Goal: Task Accomplishment & Management: Manage account settings

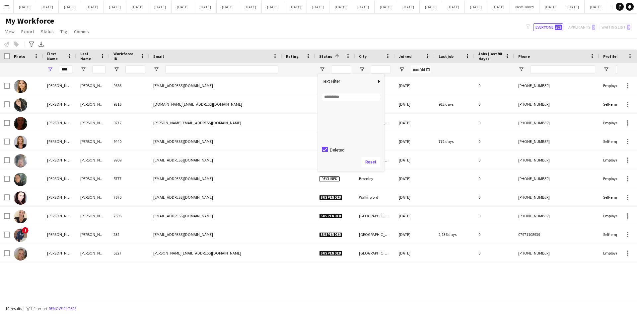
scroll to position [42, 0]
click at [385, 35] on div "My Workforce View Views Default view New view Update view Delete view Edit name…" at bounding box center [318, 27] width 637 height 23
click at [551, 26] on button "Everyone 503" at bounding box center [548, 27] width 30 height 8
type input "**********"
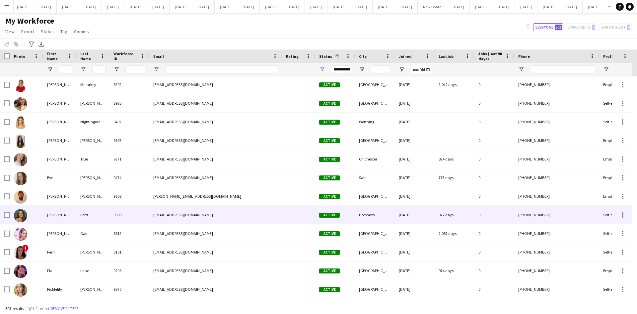
scroll to position [2124, 0]
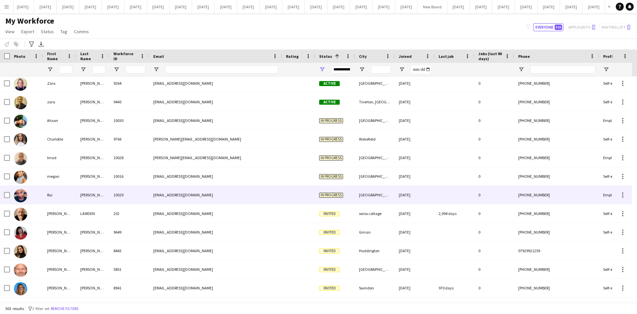
click at [222, 199] on div "[EMAIL_ADDRESS][DOMAIN_NAME]" at bounding box center [215, 195] width 133 height 18
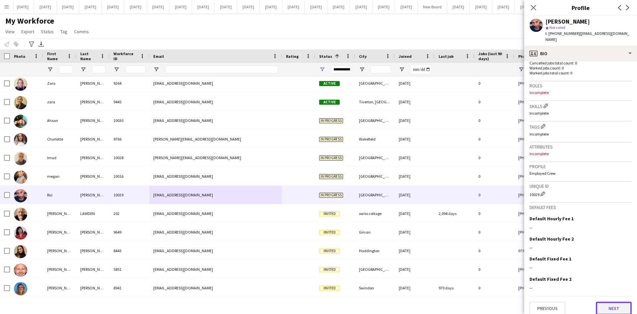
click at [624, 304] on button "Next" at bounding box center [614, 307] width 36 height 13
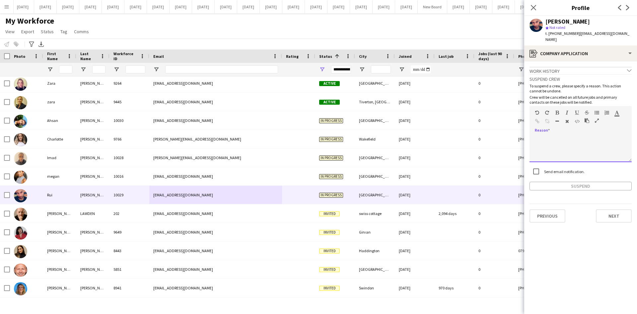
click at [537, 142] on div at bounding box center [581, 148] width 102 height 27
click at [571, 182] on button "Suspend" at bounding box center [581, 186] width 102 height 9
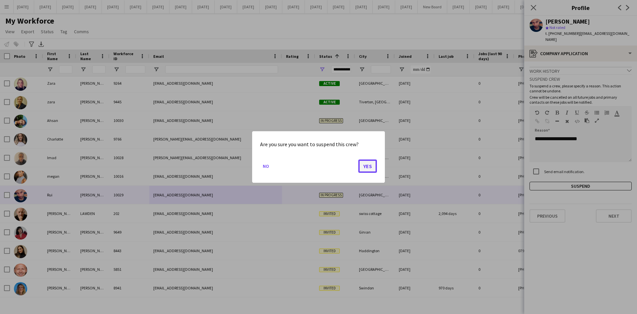
click at [369, 166] on button "Yes" at bounding box center [367, 165] width 19 height 13
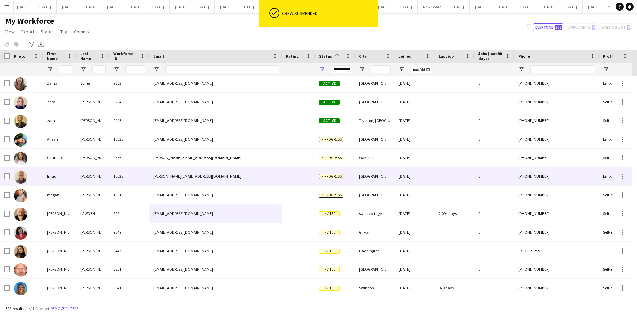
click at [154, 175] on div "[PERSON_NAME][EMAIL_ADDRESS][DOMAIN_NAME]" at bounding box center [215, 176] width 133 height 18
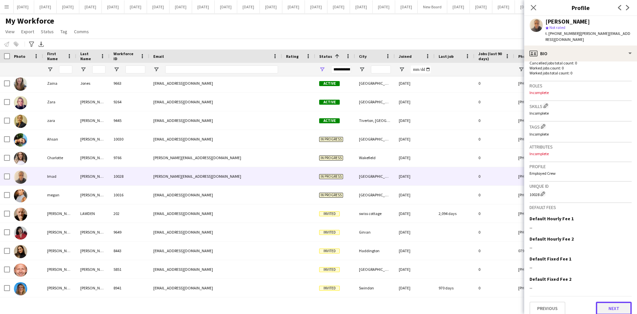
click at [614, 304] on button "Next" at bounding box center [614, 307] width 36 height 13
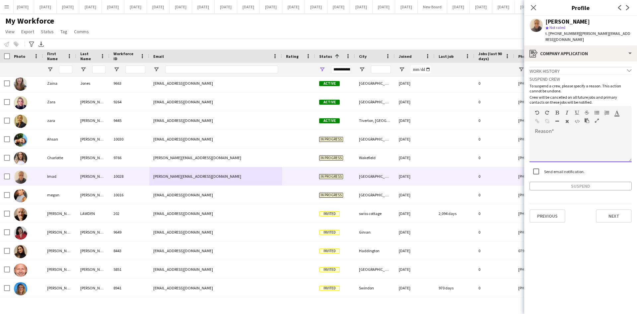
click at [538, 137] on div at bounding box center [581, 148] width 102 height 27
click at [575, 182] on button "Suspend" at bounding box center [581, 186] width 102 height 9
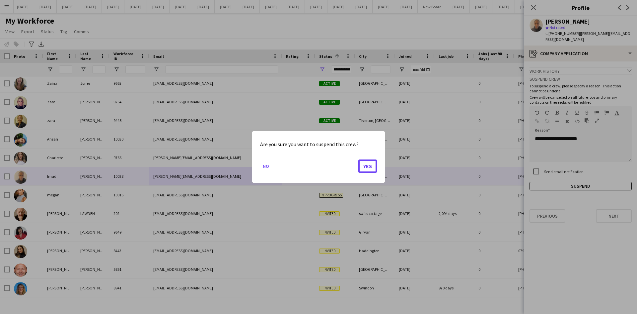
click at [369, 167] on button "Yes" at bounding box center [367, 165] width 19 height 13
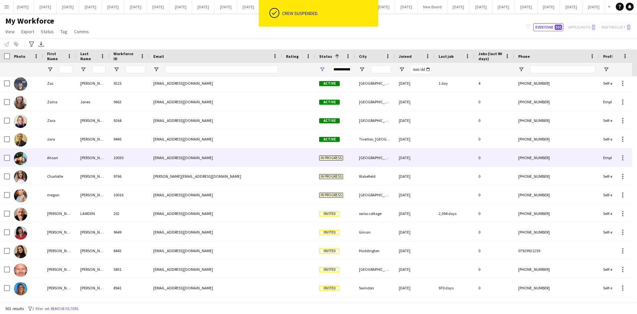
click at [103, 159] on div "[PERSON_NAME]" at bounding box center [92, 157] width 33 height 18
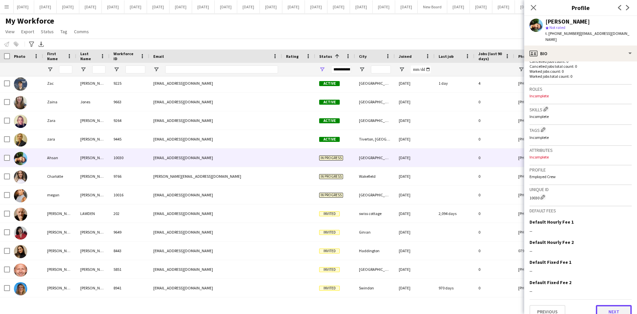
click at [610, 305] on button "Next" at bounding box center [614, 311] width 36 height 13
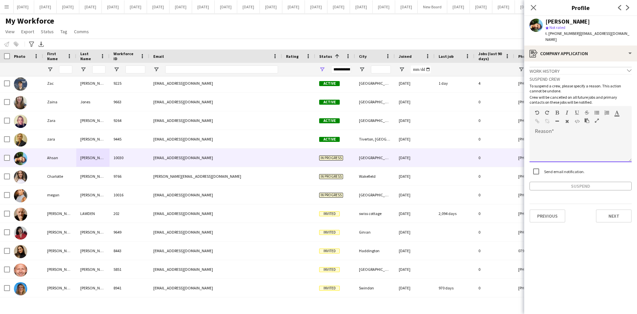
click at [544, 135] on div at bounding box center [581, 148] width 102 height 27
click at [600, 182] on button "Suspend" at bounding box center [581, 186] width 102 height 9
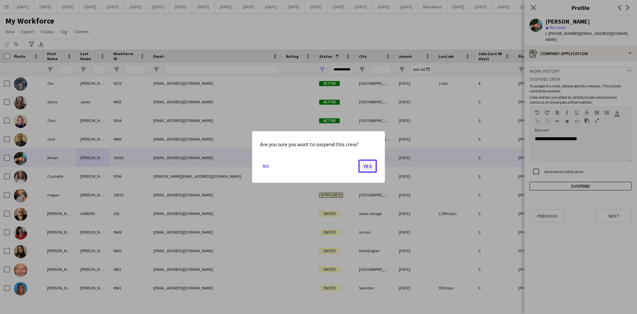
click at [370, 163] on button "Yes" at bounding box center [367, 165] width 19 height 13
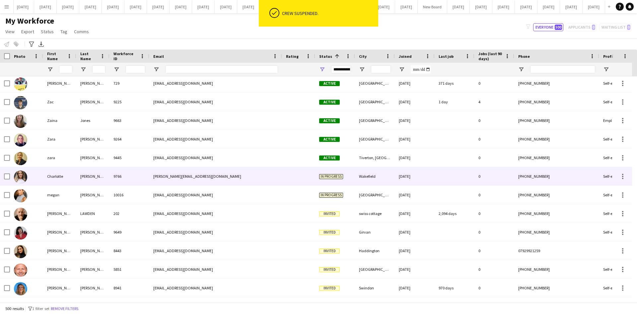
click at [219, 175] on div "[PERSON_NAME][EMAIL_ADDRESS][DOMAIN_NAME]" at bounding box center [215, 176] width 133 height 18
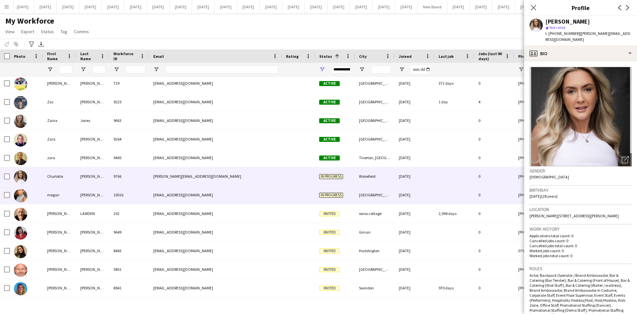
click at [220, 188] on div "[EMAIL_ADDRESS][DOMAIN_NAME]" at bounding box center [215, 195] width 133 height 18
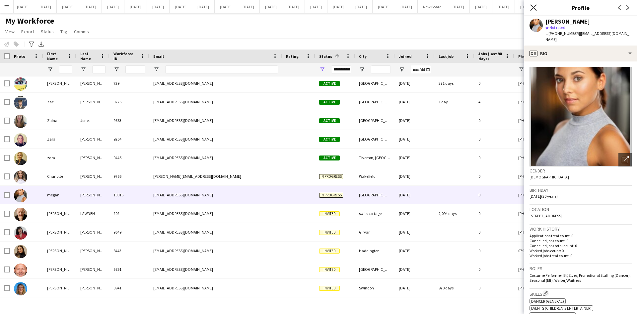
click at [535, 8] on icon at bounding box center [533, 7] width 6 height 6
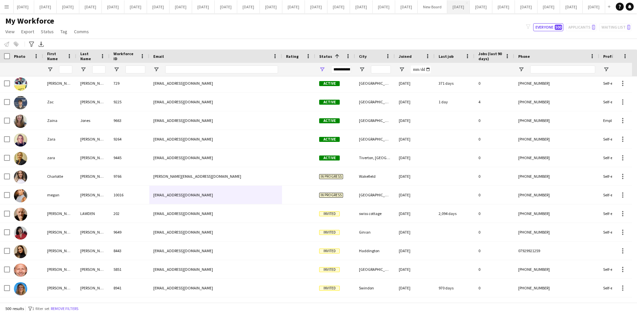
click at [447, 8] on button "[DATE] Close" at bounding box center [458, 6] width 23 height 13
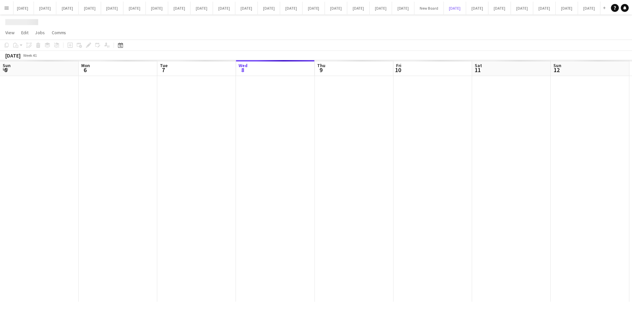
scroll to position [0, 159]
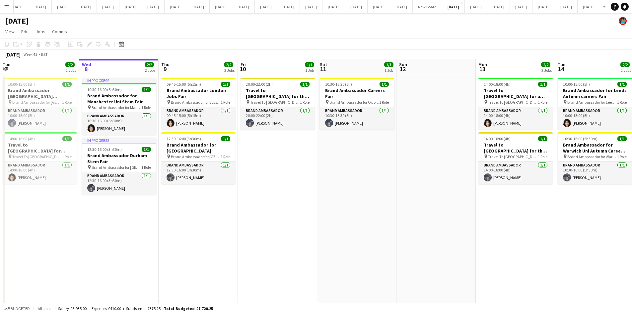
click at [268, 202] on app-date-cell "20:00-22:00 (2h) 1/1 Travel to [GEOGRAPHIC_DATA] for the Careers Fair on [DATE]…" at bounding box center [277, 201] width 79 height 252
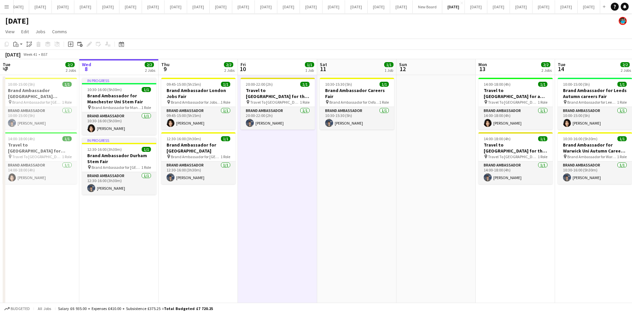
click at [347, 193] on app-date-cell "10:30-15:30 (5h) 1/1 Brand Ambassador Careers Fair pin Brand Ambassador for Oxf…" at bounding box center [356, 201] width 79 height 252
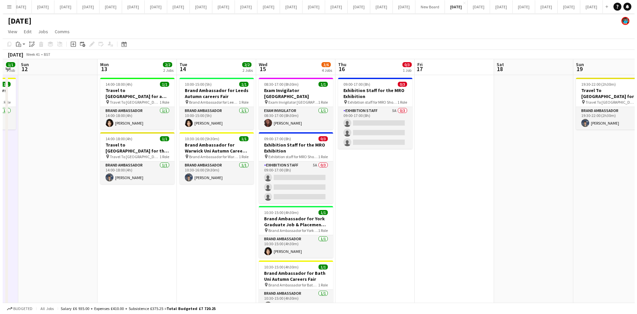
scroll to position [0, 226]
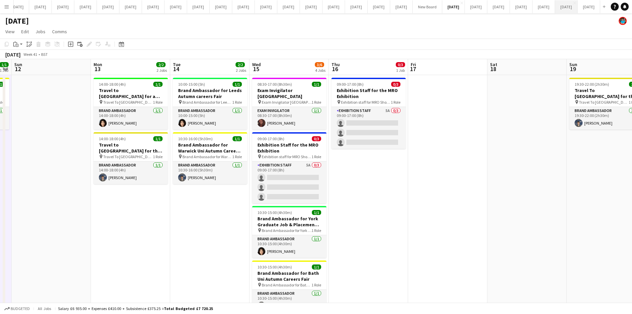
click at [555, 8] on button "[DATE] Close" at bounding box center [566, 6] width 23 height 13
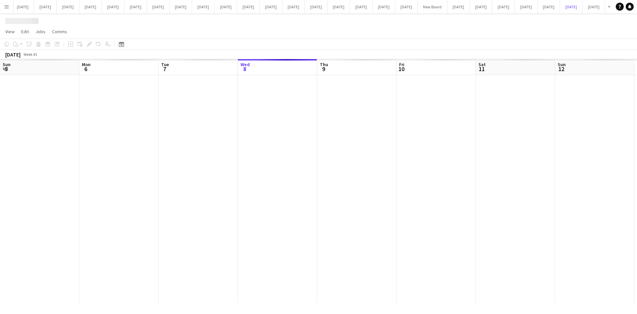
scroll to position [0, 159]
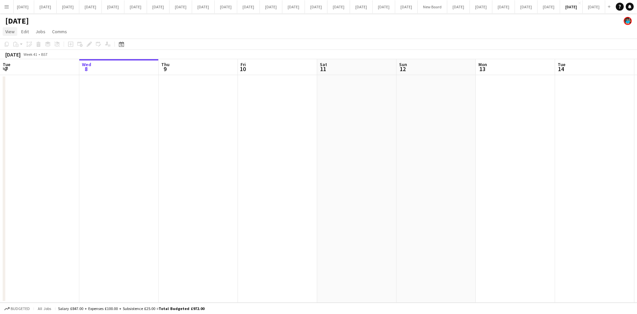
click at [12, 32] on span "View" at bounding box center [9, 32] width 9 height 6
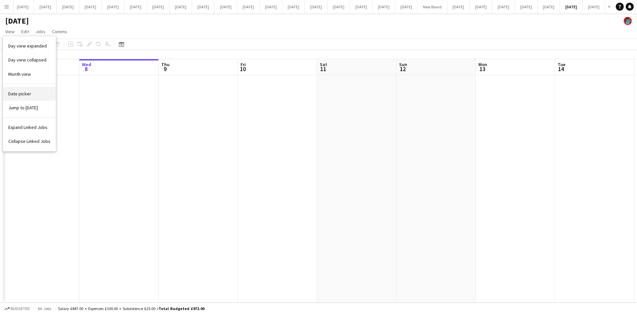
click at [24, 93] on span "Date picker" at bounding box center [19, 94] width 23 height 6
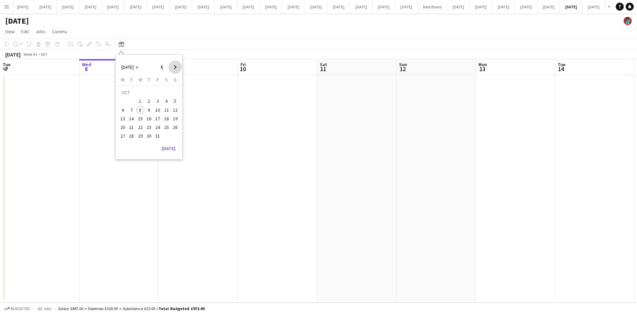
click at [172, 67] on span "Next month" at bounding box center [175, 66] width 13 height 13
click at [148, 103] on span "6" at bounding box center [149, 103] width 8 height 8
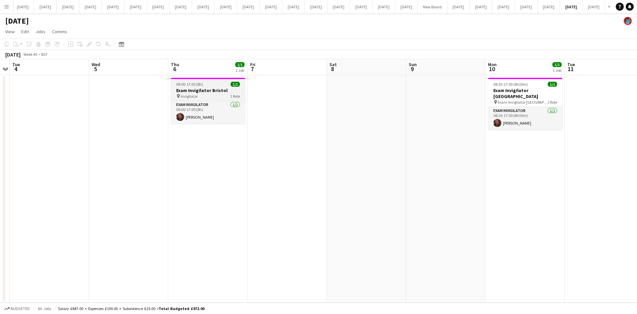
click at [184, 87] on h3 "Exam Invigilator Bristol" at bounding box center [208, 90] width 74 height 6
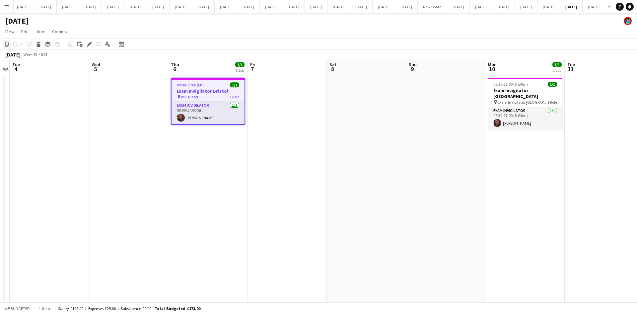
click at [6, 46] on icon "Copy" at bounding box center [6, 43] width 5 height 5
drag, startPoint x: 206, startPoint y: 163, endPoint x: 211, endPoint y: 161, distance: 5.6
click at [208, 161] on app-calendar-viewport "Sat 1 Sun 2 Mon 3 Tue 4 Wed 5 Thu 6 1/1 1 Job Fri 7 Sat 8 Sun 9 Mon 10 1/1 1 Jo…" at bounding box center [318, 180] width 637 height 243
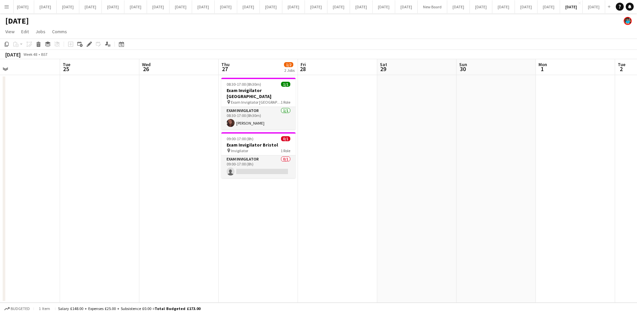
scroll to position [0, 258]
click at [245, 165] on app-card-role "Exam Invigilator 0/1 09:00-17:00 (8h) single-neutral-actions" at bounding box center [258, 166] width 74 height 23
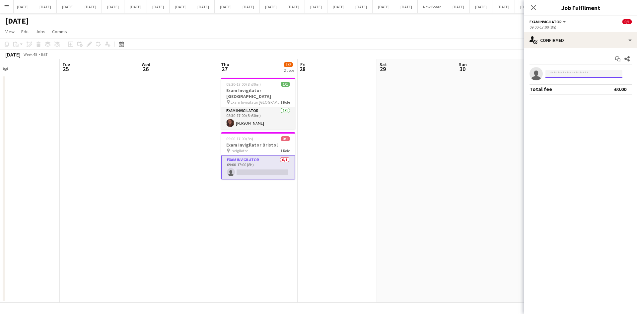
click at [591, 75] on input at bounding box center [584, 74] width 77 height 8
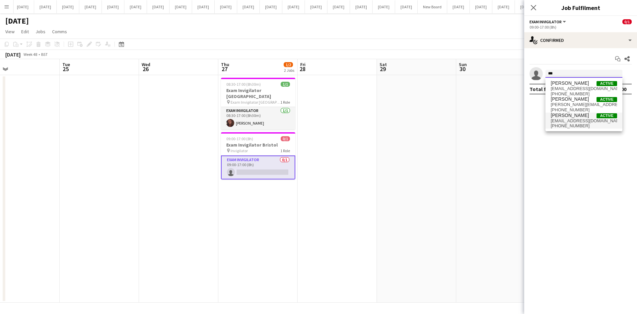
type input "***"
click at [572, 116] on span "[PERSON_NAME]" at bounding box center [570, 115] width 38 height 6
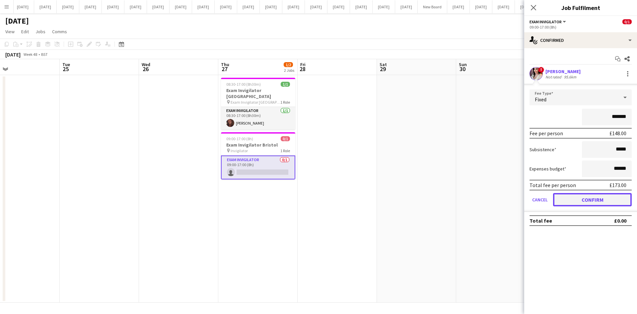
click at [593, 203] on button "Confirm" at bounding box center [592, 199] width 79 height 13
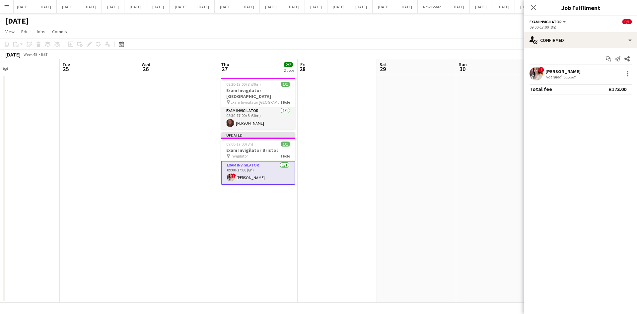
click at [492, 178] on app-date-cell at bounding box center [495, 188] width 79 height 227
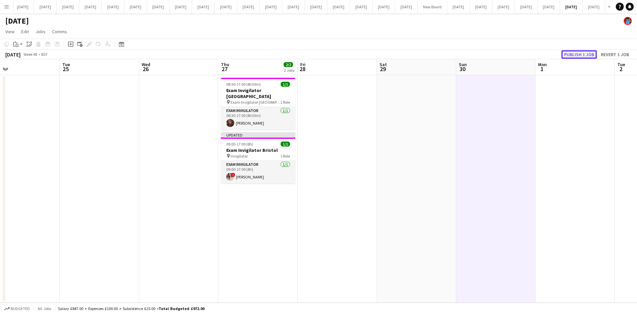
click at [573, 50] on button "Publish 1 job" at bounding box center [580, 54] width 36 height 9
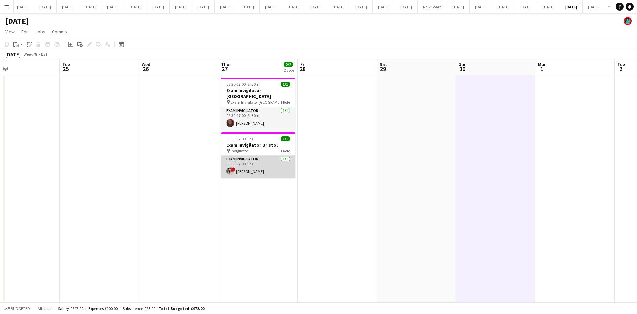
click at [243, 163] on app-card-role "Exam Invigilator [DATE] 09:00-17:00 (8h) ! [PERSON_NAME]" at bounding box center [258, 166] width 74 height 23
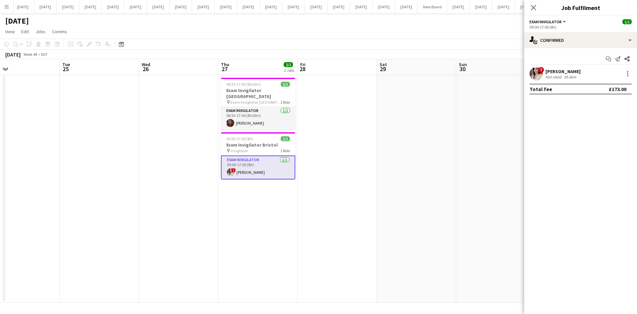
click at [565, 72] on div "[PERSON_NAME]" at bounding box center [563, 71] width 35 height 6
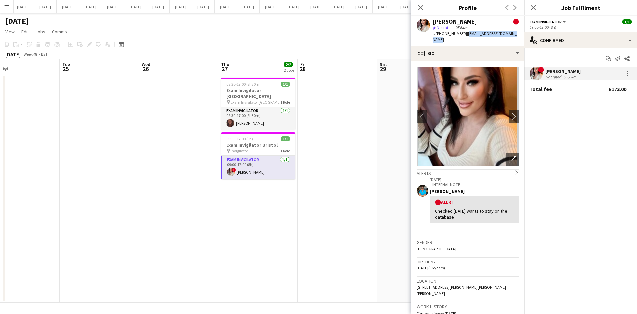
drag, startPoint x: 515, startPoint y: 34, endPoint x: 464, endPoint y: 32, distance: 51.1
click at [464, 32] on div "[PERSON_NAME] ! star Not rated 95.6km t. [PHONE_NUMBER] | [EMAIL_ADDRESS][DOMAI…" at bounding box center [468, 31] width 113 height 30
copy span "[EMAIL_ADDRESS][DOMAIN_NAME]"
click at [380, 189] on app-date-cell at bounding box center [416, 188] width 79 height 227
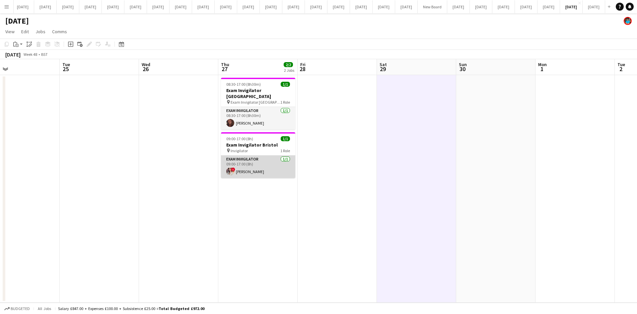
click at [249, 155] on app-card-role "Exam Invigilator [DATE] 09:00-17:00 (8h) ! [PERSON_NAME]" at bounding box center [258, 166] width 74 height 23
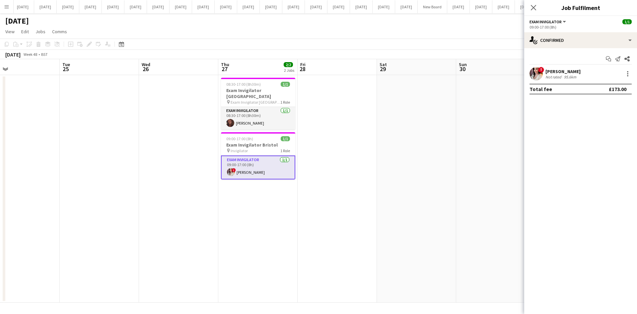
click at [568, 69] on div "[PERSON_NAME]" at bounding box center [563, 71] width 35 height 6
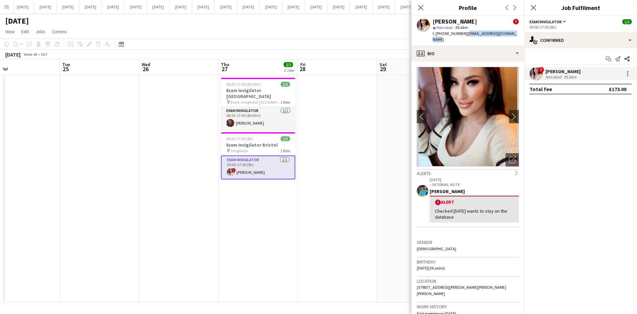
drag, startPoint x: 517, startPoint y: 33, endPoint x: 464, endPoint y: 33, distance: 52.4
click at [464, 33] on div "[PERSON_NAME] ! star Not rated 95.6km t. [PHONE_NUMBER] | [EMAIL_ADDRESS][DOMAI…" at bounding box center [468, 31] width 113 height 30
copy span "[EMAIL_ADDRESS][DOMAIN_NAME]"
click at [384, 152] on app-date-cell at bounding box center [416, 188] width 79 height 227
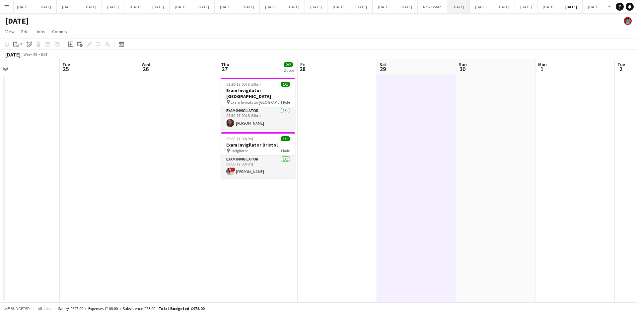
click at [447, 6] on button "[DATE] Close" at bounding box center [458, 6] width 23 height 13
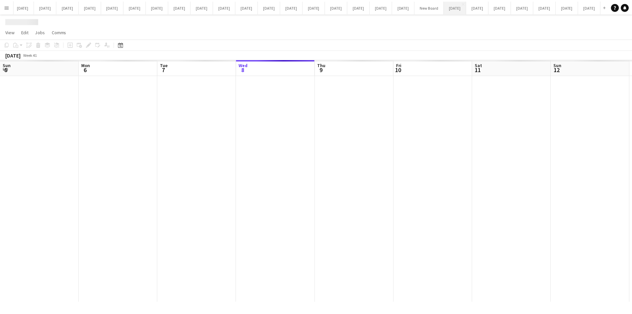
scroll to position [0, 159]
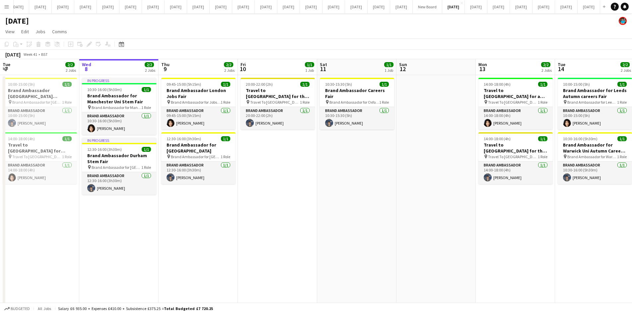
click at [281, 189] on app-date-cell "20:00-22:00 (2h) 1/1 Travel to [GEOGRAPHIC_DATA] for the Careers Fair on [DATE]…" at bounding box center [277, 201] width 79 height 252
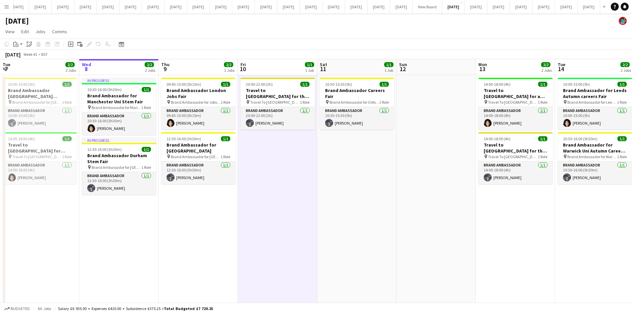
click at [320, 182] on app-date-cell "10:30-15:30 (5h) 1/1 Brand Ambassador Careers Fair pin Brand Ambassador for Oxf…" at bounding box center [356, 201] width 79 height 252
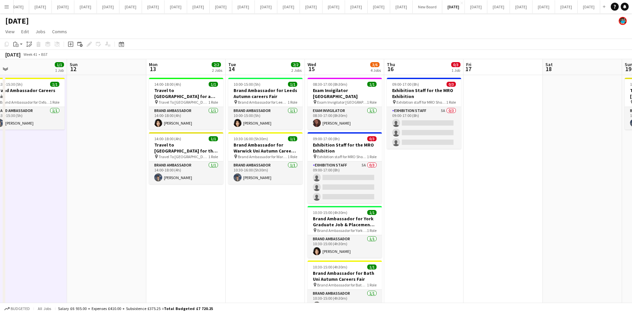
scroll to position [0, 266]
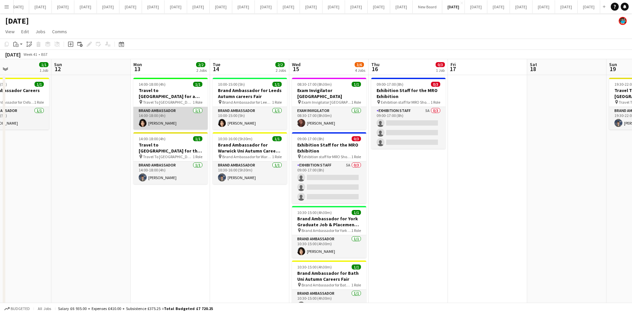
click at [165, 122] on app-card-role "Brand Ambassador [DATE] 14:00-18:00 (4h) [PERSON_NAME]" at bounding box center [170, 118] width 74 height 23
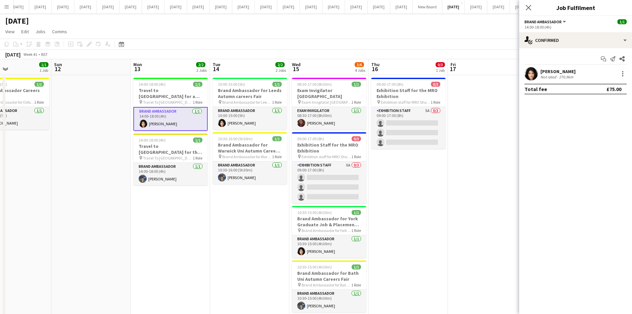
drag, startPoint x: 560, startPoint y: 70, endPoint x: 552, endPoint y: 68, distance: 8.1
click at [559, 70] on div "[PERSON_NAME]" at bounding box center [558, 71] width 35 height 6
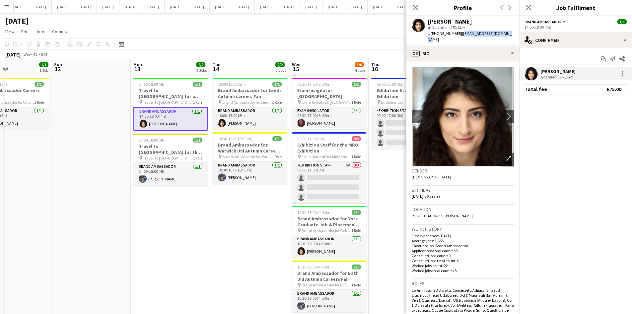
drag, startPoint x: 507, startPoint y: 34, endPoint x: 460, endPoint y: 34, distance: 47.5
click at [460, 34] on div "[PERSON_NAME] star Not rated 270.9km t. [PHONE_NUMBER] | [EMAIL_ADDRESS][DOMAIN…" at bounding box center [463, 31] width 113 height 30
copy span "[EMAIL_ADDRESS][DOMAIN_NAME]"
drag, startPoint x: 380, startPoint y: 27, endPoint x: 445, endPoint y: 23, distance: 65.1
click at [380, 27] on app-page-menu "View Day view expanded Day view collapsed Month view Date picker Jump to [DATE]…" at bounding box center [316, 32] width 632 height 13
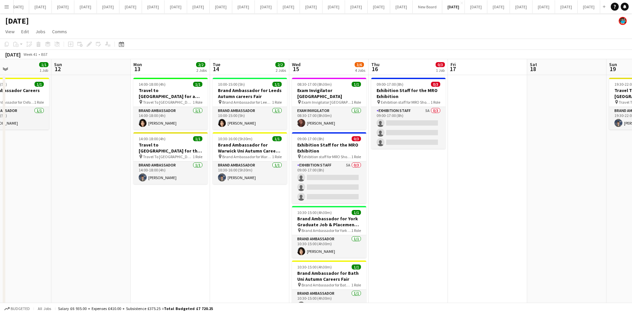
scroll to position [24, 0]
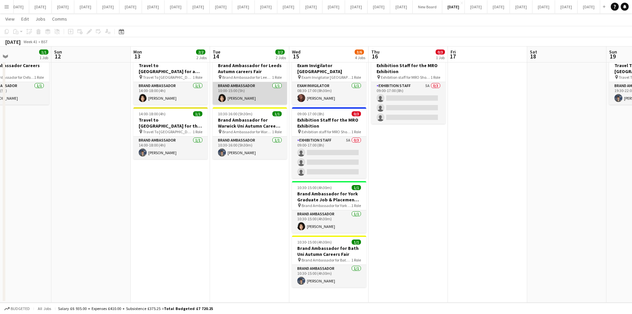
drag, startPoint x: 233, startPoint y: 99, endPoint x: 247, endPoint y: 103, distance: 13.8
click at [234, 99] on app-card-role "Brand Ambassador [DATE] 10:00-15:00 (5h) [PERSON_NAME]" at bounding box center [250, 93] width 74 height 23
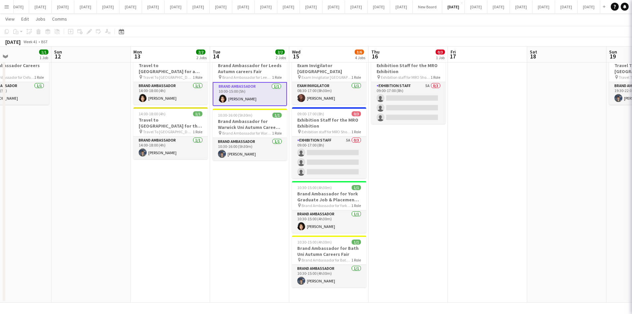
scroll to position [0, 265]
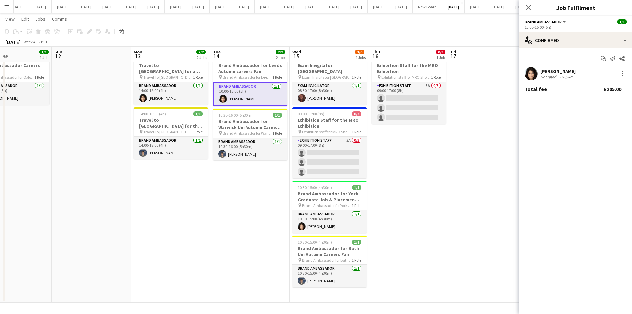
click at [569, 72] on div "[PERSON_NAME]" at bounding box center [558, 71] width 35 height 6
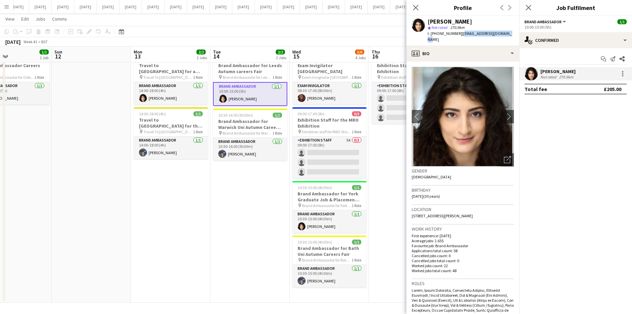
drag, startPoint x: 508, startPoint y: 33, endPoint x: 460, endPoint y: 36, distance: 48.6
click at [460, 36] on div "[PERSON_NAME] star Not rated 270.9km t. [PHONE_NUMBER] | [EMAIL_ADDRESS][DOMAIN…" at bounding box center [463, 31] width 113 height 30
copy span "[EMAIL_ADDRESS][DOMAIN_NAME]"
click at [96, 103] on app-date-cell at bounding box center [91, 176] width 79 height 252
